Goal: Task Accomplishment & Management: Use online tool/utility

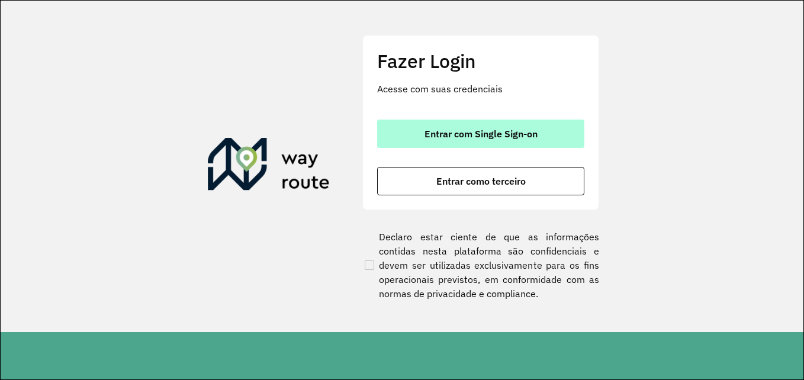
click at [485, 140] on button "Entrar com Single Sign-on" at bounding box center [480, 134] width 207 height 28
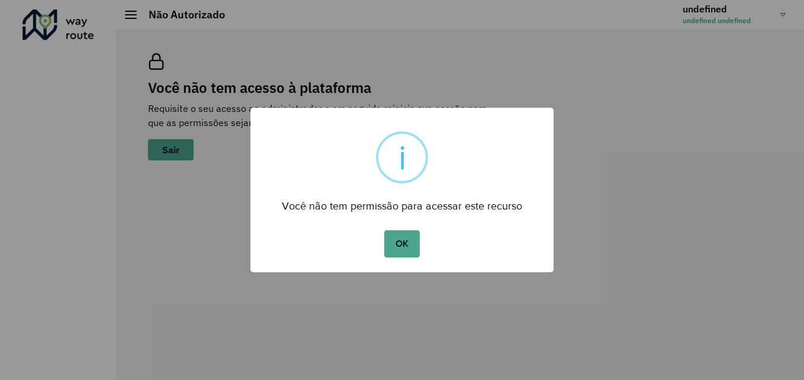
click at [756, 56] on div "× i Você não tem permissão para acessar este recurso OK No Cancel" at bounding box center [402, 190] width 804 height 380
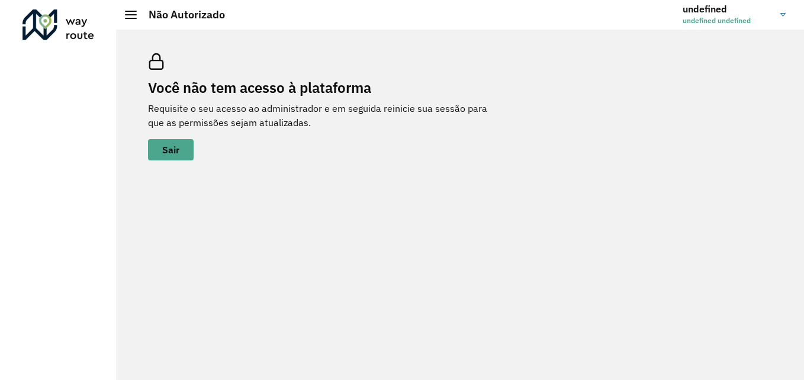
click at [770, 22] on span "undefined undefined" at bounding box center [726, 20] width 89 height 11
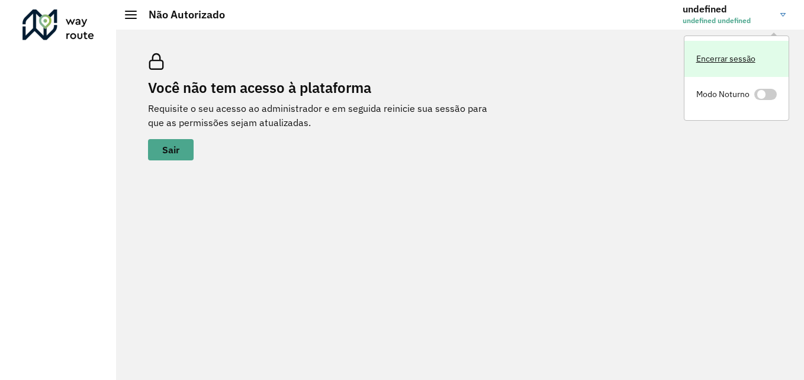
click at [696, 61] on link "Encerrar sessão" at bounding box center [736, 59] width 104 height 36
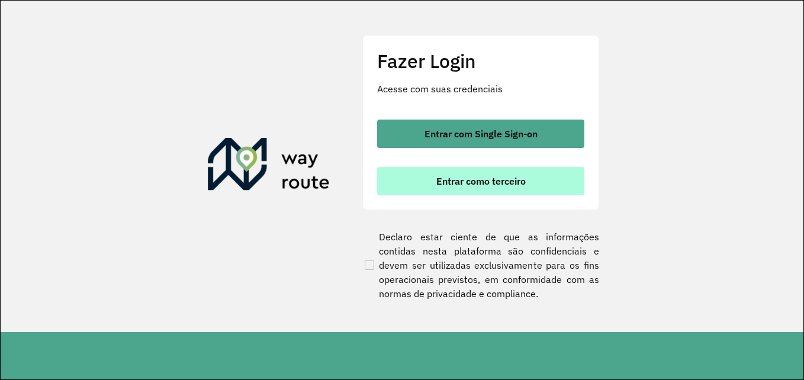
click at [462, 180] on span "Entrar como terceiro" at bounding box center [480, 180] width 89 height 9
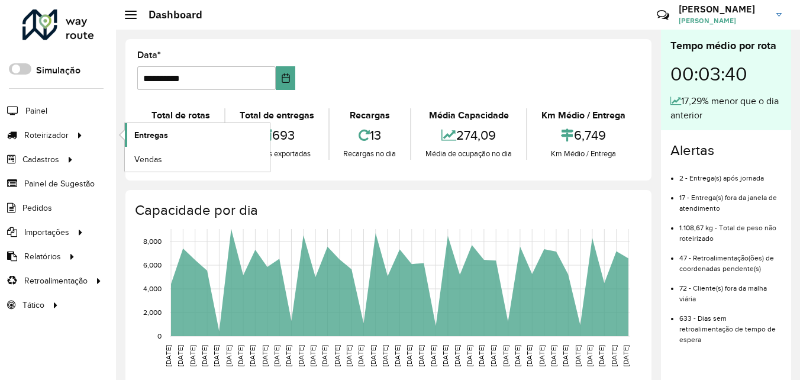
click at [147, 137] on span "Entregas" at bounding box center [151, 135] width 34 height 12
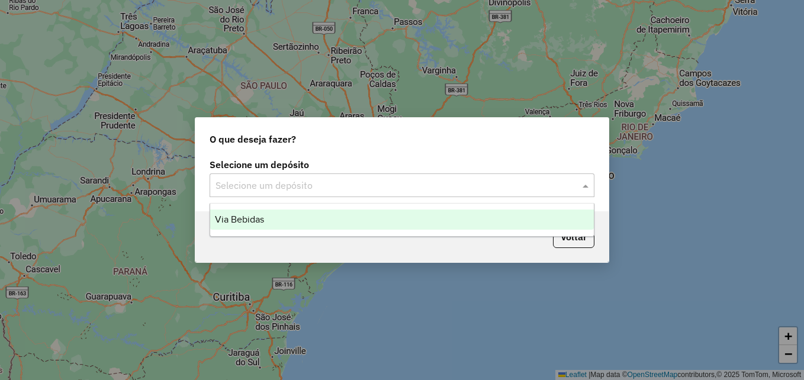
click at [581, 185] on span at bounding box center [586, 185] width 15 height 14
click at [413, 221] on div "Via Bebidas" at bounding box center [402, 220] width 384 height 20
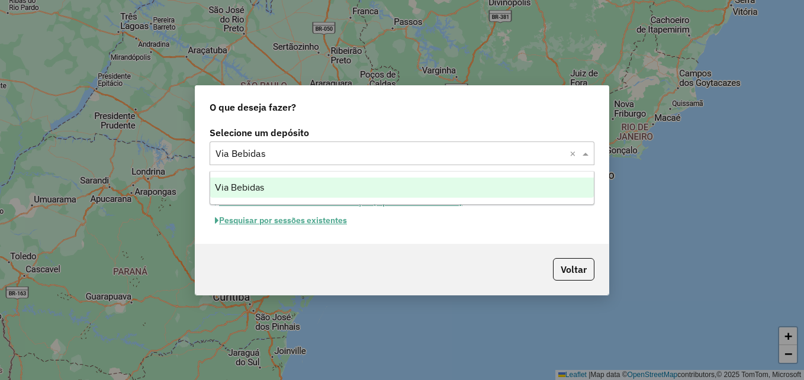
click at [586, 155] on span at bounding box center [586, 153] width 15 height 14
click at [504, 187] on div "Via Bebidas" at bounding box center [402, 188] width 384 height 20
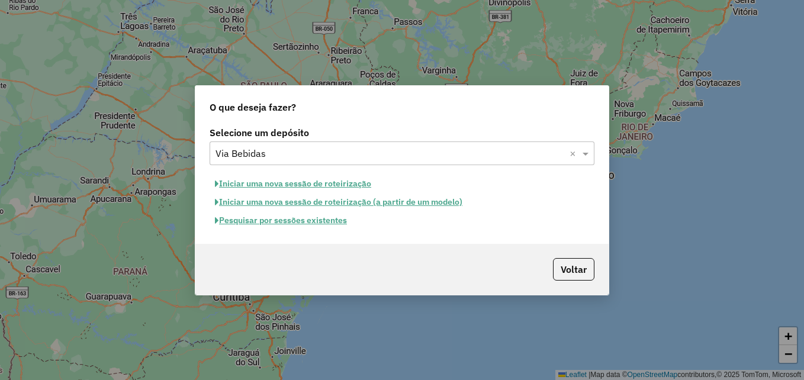
click at [304, 217] on button "Pesquisar por sessões existentes" at bounding box center [281, 220] width 143 height 18
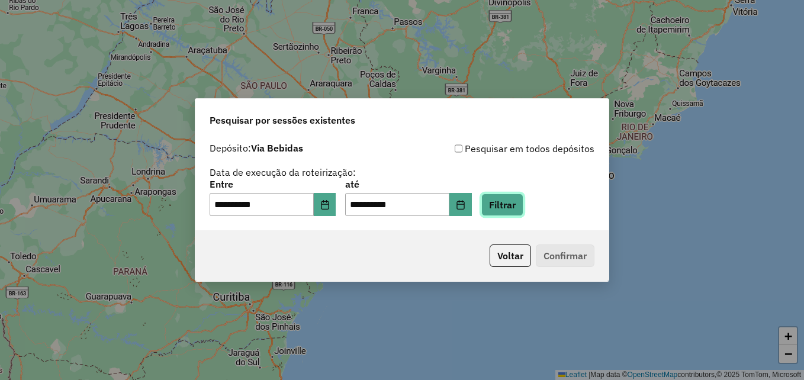
click at [522, 210] on button "Filtrar" at bounding box center [502, 205] width 42 height 22
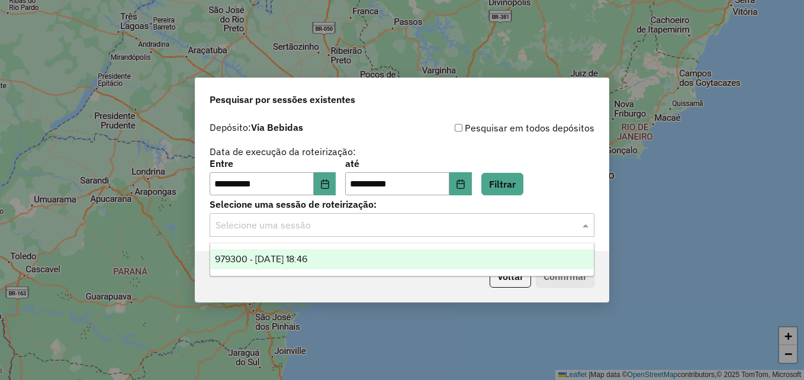
click at [514, 231] on input "text" at bounding box center [389, 225] width 349 height 14
click at [373, 259] on div "979300 - [DATE] 18:46" at bounding box center [402, 259] width 384 height 20
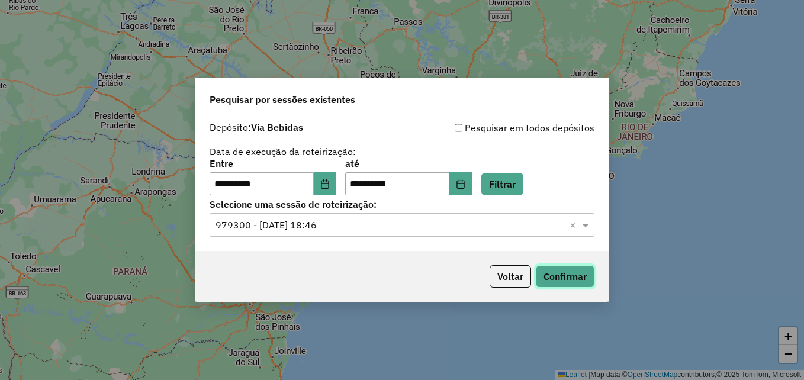
click at [565, 279] on button "Confirmar" at bounding box center [565, 276] width 59 height 22
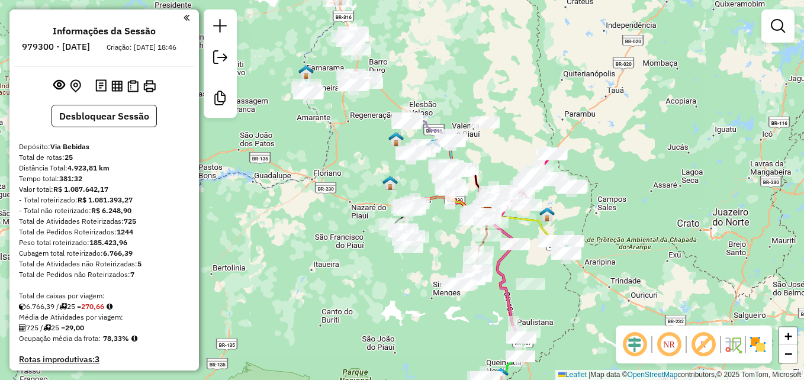
drag, startPoint x: 440, startPoint y: 46, endPoint x: 510, endPoint y: 164, distance: 137.7
click at [510, 163] on div "Janela de atendimento Grade de atendimento Capacidade Transportadoras Veículos …" at bounding box center [402, 190] width 804 height 380
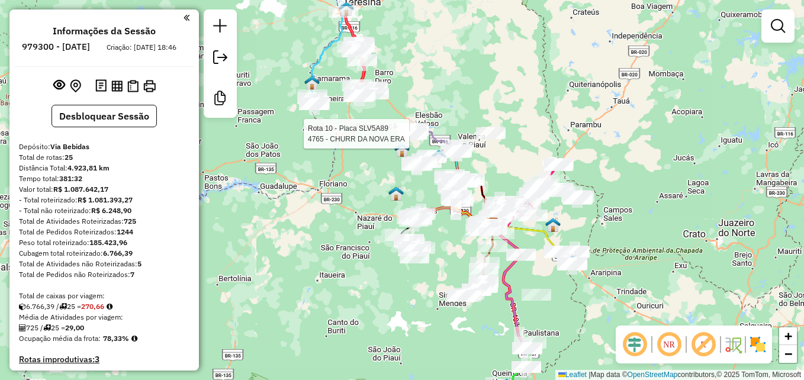
select select "**********"
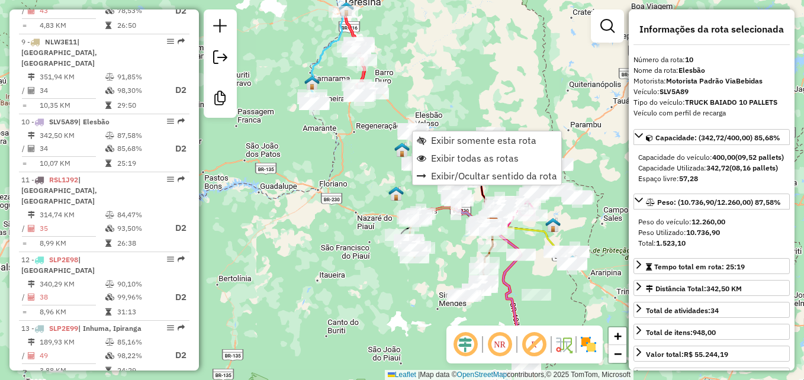
scroll to position [1034, 0]
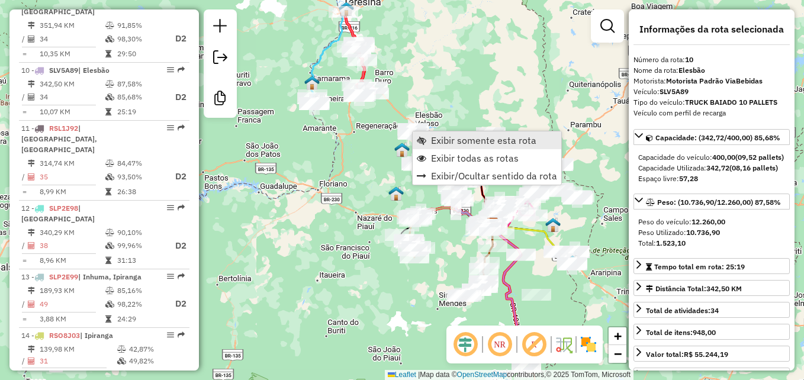
click at [465, 140] on span "Exibir somente esta rota" at bounding box center [483, 140] width 105 height 9
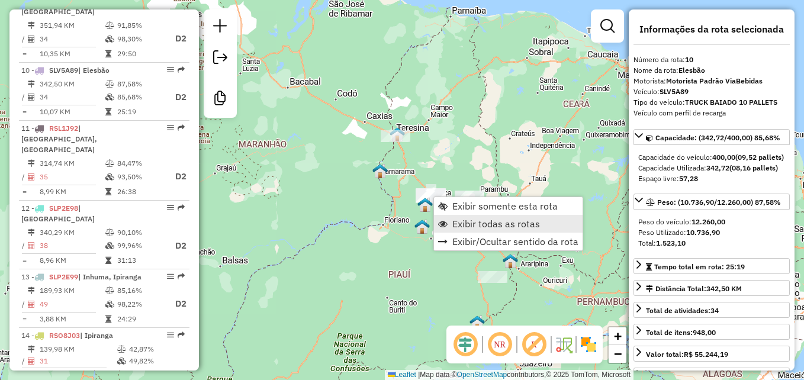
click at [474, 224] on span "Exibir todas as rotas" at bounding box center [496, 223] width 88 height 9
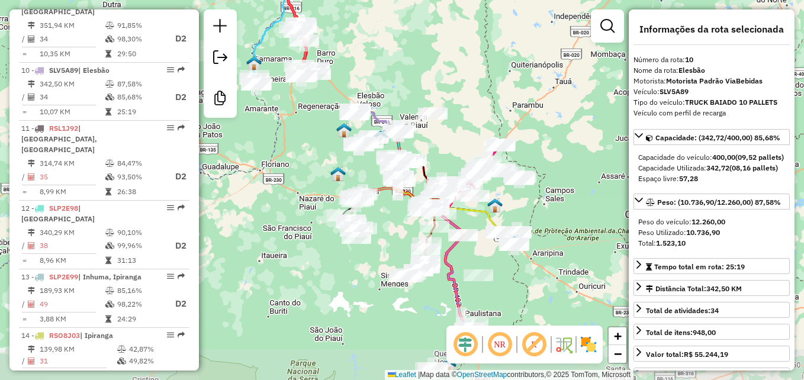
drag, startPoint x: 453, startPoint y: 168, endPoint x: 443, endPoint y: 77, distance: 91.7
click at [442, 76] on div "Janela de atendimento Grade de atendimento Capacidade Transportadoras Veículos …" at bounding box center [402, 190] width 804 height 380
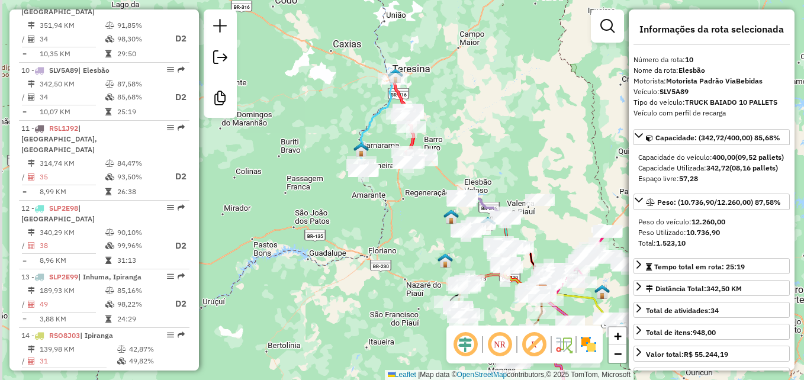
drag, startPoint x: 357, startPoint y: 50, endPoint x: 498, endPoint y: 169, distance: 183.5
click at [498, 169] on div "Janela de atendimento Grade de atendimento Capacidade Transportadoras Veículos …" at bounding box center [402, 190] width 804 height 380
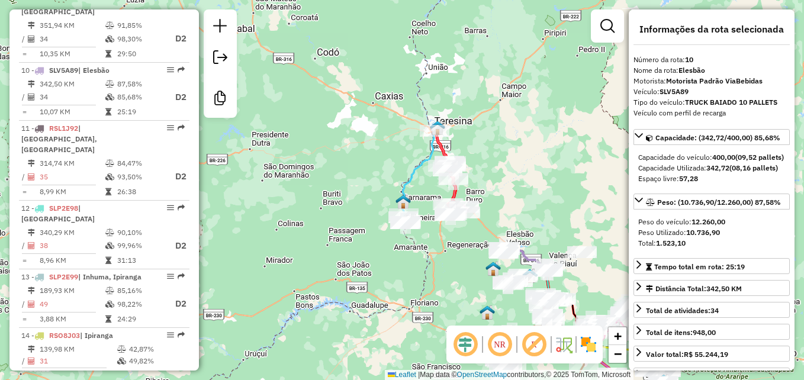
drag, startPoint x: 491, startPoint y: 139, endPoint x: 518, endPoint y: 195, distance: 62.7
click at [518, 195] on div "Janela de atendimento Grade de atendimento Capacidade Transportadoras Veículos …" at bounding box center [402, 190] width 804 height 380
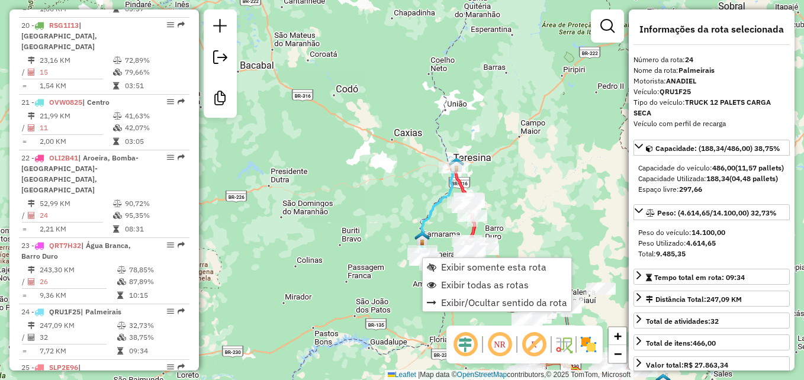
scroll to position [1900, 0]
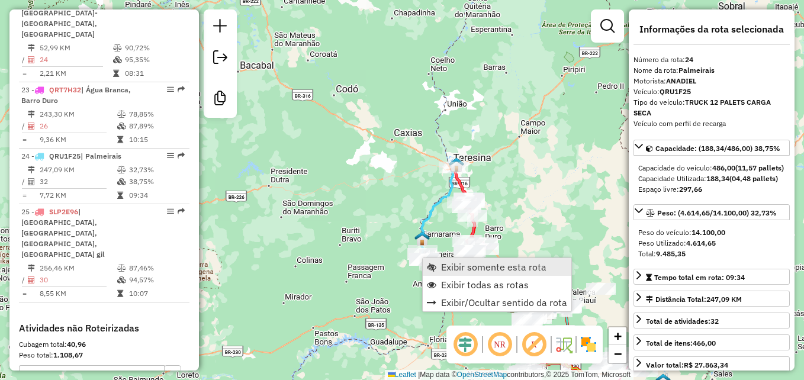
click at [475, 269] on span "Exibir somente esta rota" at bounding box center [493, 266] width 105 height 9
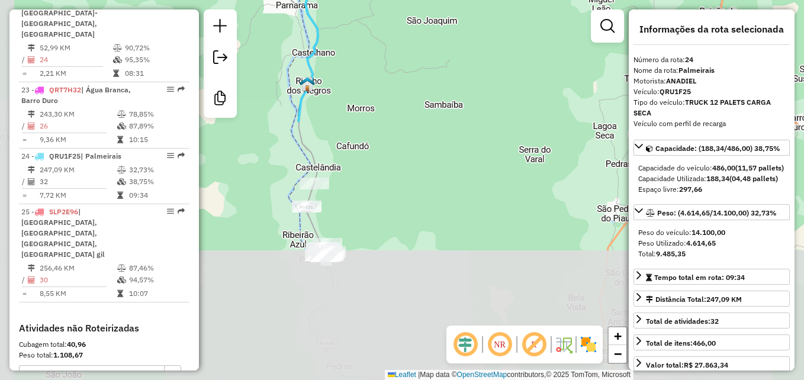
drag, startPoint x: 378, startPoint y: 253, endPoint x: 483, endPoint y: -44, distance: 315.0
click at [483, 0] on html "Aguarde... Pop-up bloqueado! Seu navegador bloqueou automáticamente a abertura …" at bounding box center [402, 190] width 804 height 380
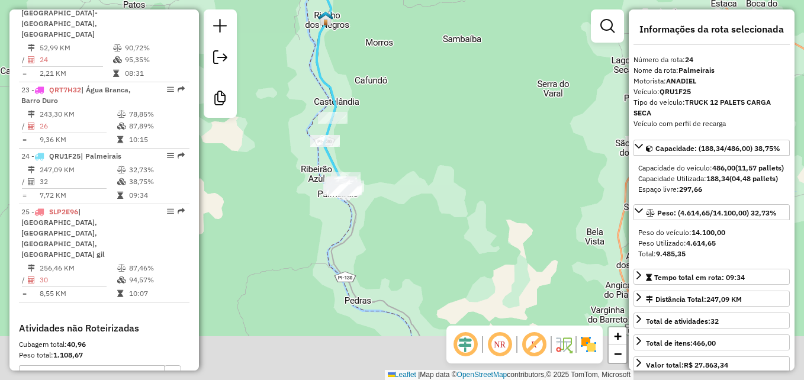
drag, startPoint x: 364, startPoint y: 195, endPoint x: 395, endPoint y: 102, distance: 97.9
click at [395, 102] on div "Janela de atendimento Grade de atendimento Capacidade Transportadoras Veículos …" at bounding box center [402, 190] width 804 height 380
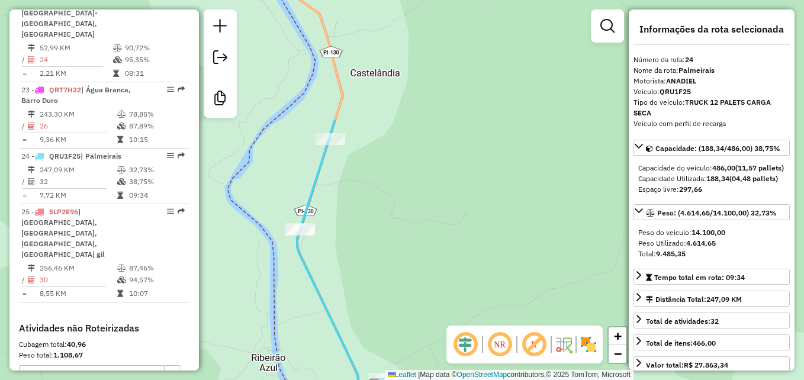
drag, startPoint x: 375, startPoint y: 76, endPoint x: 401, endPoint y: 227, distance: 153.3
click at [401, 228] on div "Janela de atendimento Grade de atendimento Capacidade Transportadoras Veículos …" at bounding box center [402, 190] width 804 height 380
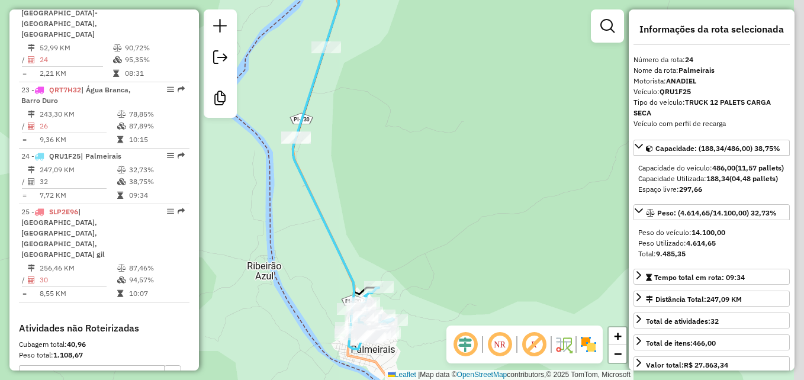
drag, startPoint x: 389, startPoint y: 225, endPoint x: 384, endPoint y: 46, distance: 178.8
click at [384, 46] on div "Janela de atendimento Grade de atendimento Capacidade Transportadoras Veículos …" at bounding box center [402, 190] width 804 height 380
